Goal: Information Seeking & Learning: Find specific page/section

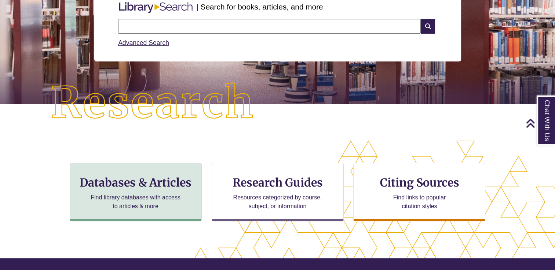
scroll to position [160, 554]
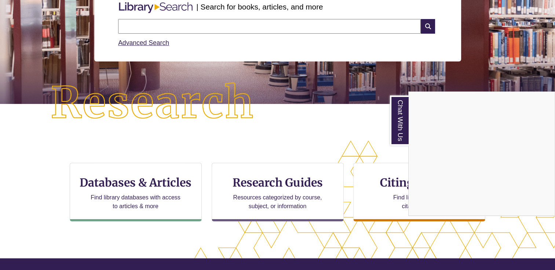
click at [153, 188] on div "Chat With Us" at bounding box center [277, 135] width 555 height 270
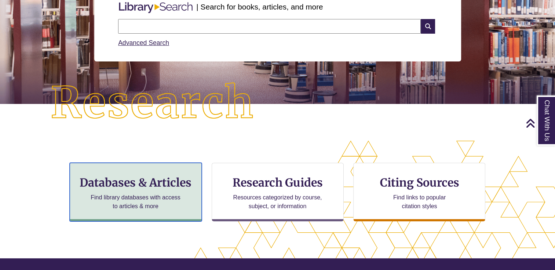
click at [136, 185] on h3 "Databases & Articles" at bounding box center [135, 183] width 119 height 14
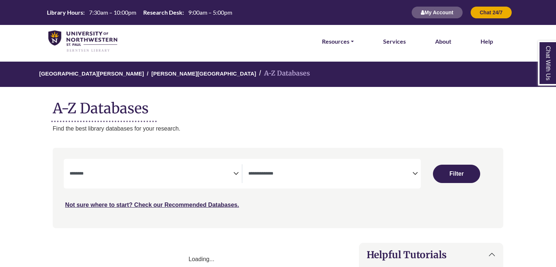
select select "Database Subject Filter"
select select "Database Types Filter"
select select "Database Subject Filter"
select select "Database Types Filter"
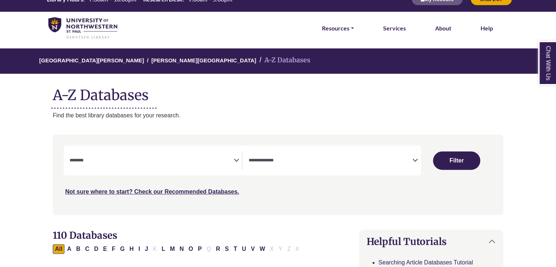
scroll to position [20, 0]
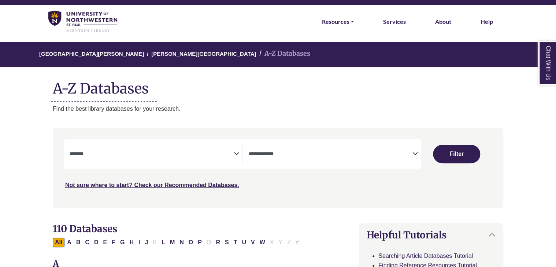
click at [235, 153] on icon "Search filters" at bounding box center [235, 152] width 5 height 11
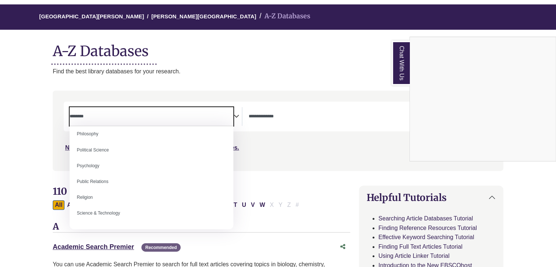
scroll to position [561, 0]
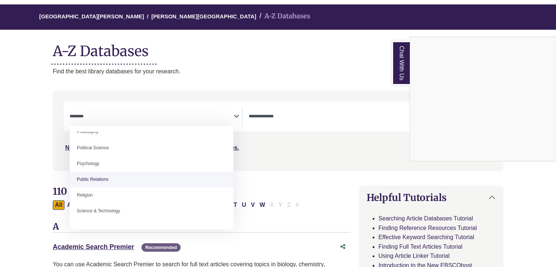
select select "******"
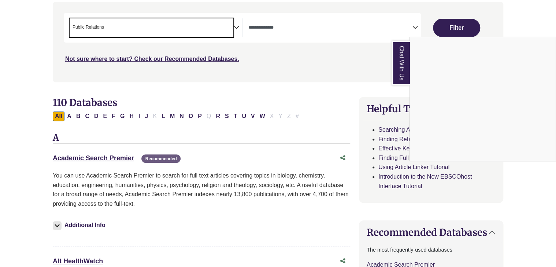
scroll to position [146, 0]
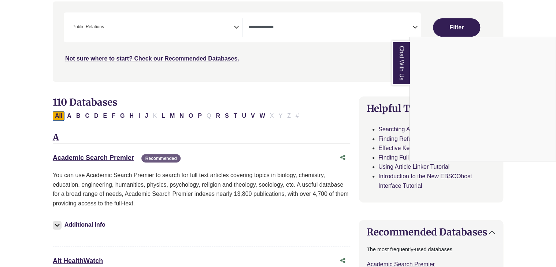
click at [317, 34] on div "Chat With Us" at bounding box center [278, 133] width 556 height 267
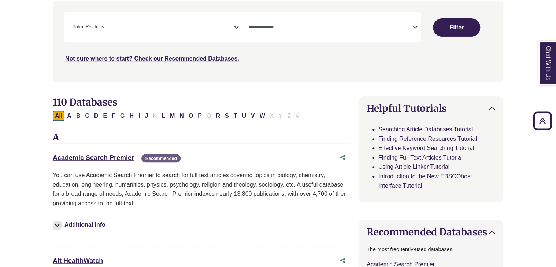
click at [415, 27] on icon "Search filters" at bounding box center [415, 26] width 5 height 11
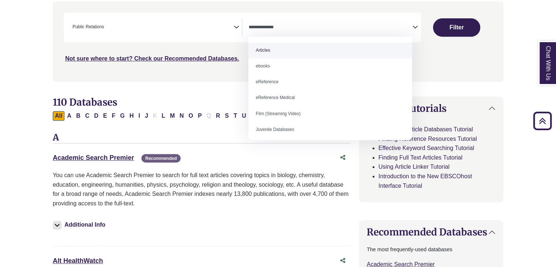
select select "*****"
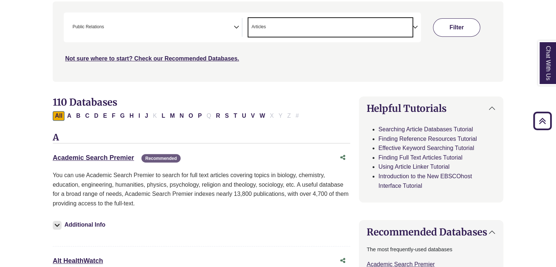
click at [457, 25] on button "Filter" at bounding box center [456, 27] width 47 height 18
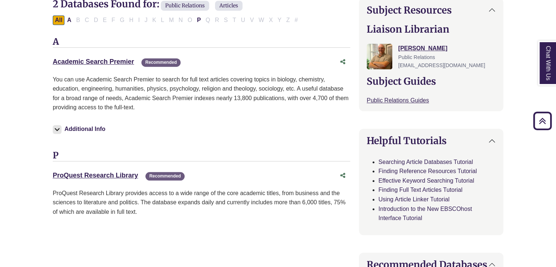
scroll to position [243, 0]
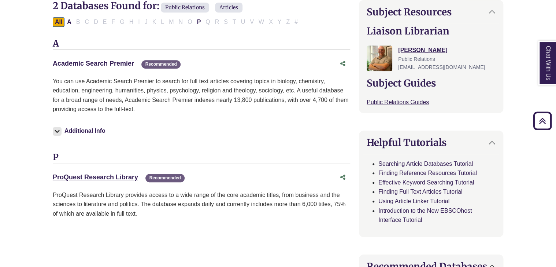
click at [100, 64] on link "Academic Search Premier This link opens in a new window" at bounding box center [93, 63] width 81 height 7
